Goal: Information Seeking & Learning: Stay updated

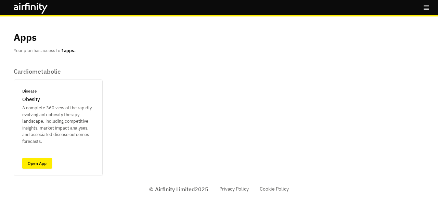
click at [42, 162] on link "Open App" at bounding box center [37, 163] width 30 height 11
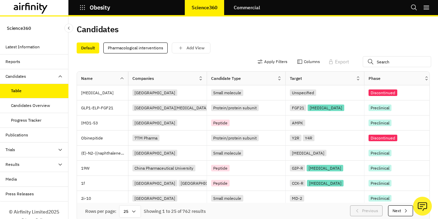
click at [45, 104] on div "Candidates Overview" at bounding box center [30, 105] width 39 height 6
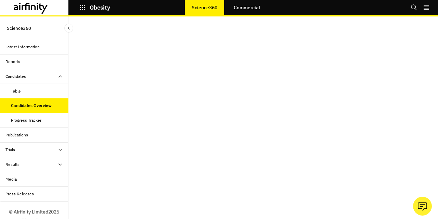
click at [19, 162] on div "Results" at bounding box center [12, 164] width 14 height 6
click at [12, 206] on div "Media" at bounding box center [10, 208] width 11 height 6
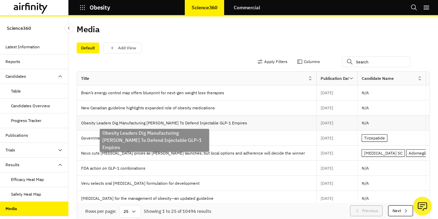
click at [181, 123] on p "Obesity Leaders Dig Manufacturing [PERSON_NAME] To Defend Injectable GLP-1 Empi…" at bounding box center [165, 122] width 169 height 7
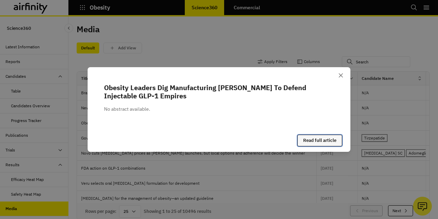
click at [322, 139] on link "Read full article" at bounding box center [320, 141] width 45 height 12
click at [342, 76] on icon "Close" at bounding box center [341, 75] width 4 height 4
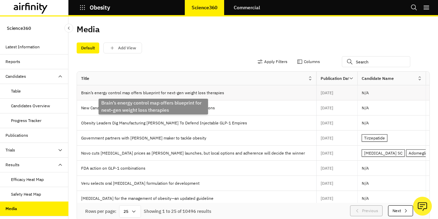
click at [173, 91] on p "Brain’s energy control map offers blueprint for next-gen weight loss therapies" at bounding box center [154, 92] width 146 height 7
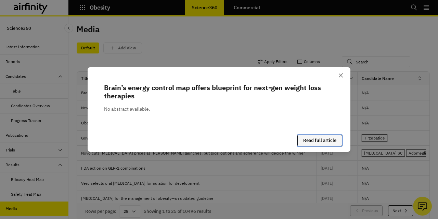
click at [324, 141] on link "Read full article" at bounding box center [320, 141] width 45 height 12
click at [346, 75] on button "Close" at bounding box center [341, 75] width 11 height 11
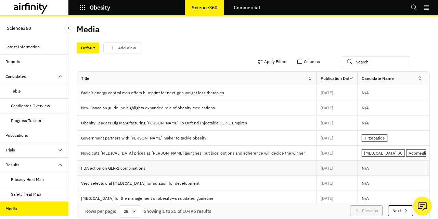
click at [112, 168] on p "FDA action on GLP-1 combinations" at bounding box center [198, 168] width 235 height 7
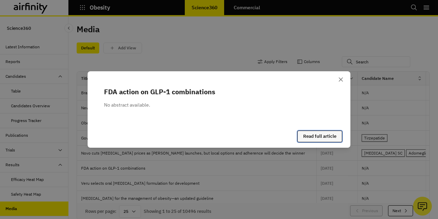
click at [329, 135] on link "Read full article" at bounding box center [320, 136] width 45 height 12
click at [341, 79] on icon "Close" at bounding box center [341, 79] width 4 height 4
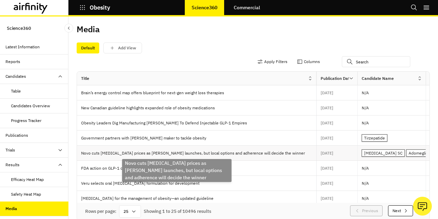
click at [163, 151] on p "Novo cuts [MEDICAL_DATA] prices as [PERSON_NAME] launches, but local options an…" at bounding box center [194, 153] width 227 height 7
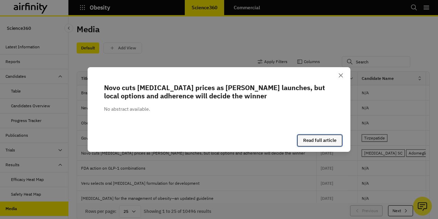
click at [319, 144] on link "Read full article" at bounding box center [320, 141] width 45 height 12
click at [343, 75] on icon "Close" at bounding box center [341, 75] width 4 height 4
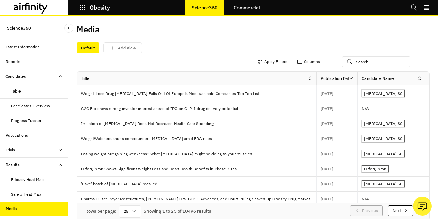
scroll to position [132, 0]
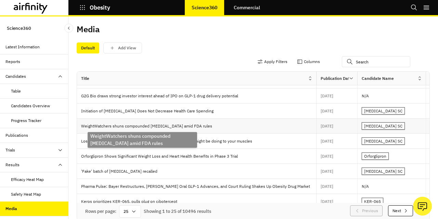
click at [193, 125] on p "WeightWatchers shuns compounded [MEDICAL_DATA] amid FDA rules" at bounding box center [148, 126] width 134 height 7
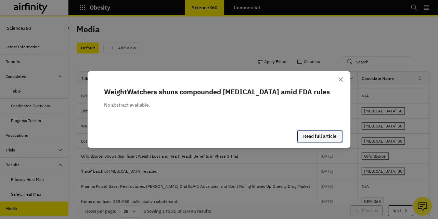
click at [320, 134] on link "Read full article" at bounding box center [320, 136] width 45 height 12
click at [340, 78] on icon "Close" at bounding box center [341, 79] width 4 height 4
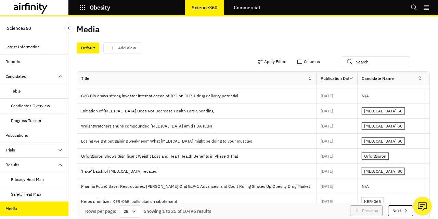
click at [32, 104] on div "Candidates Overview" at bounding box center [30, 106] width 39 height 6
